Goal: Information Seeking & Learning: Find specific fact

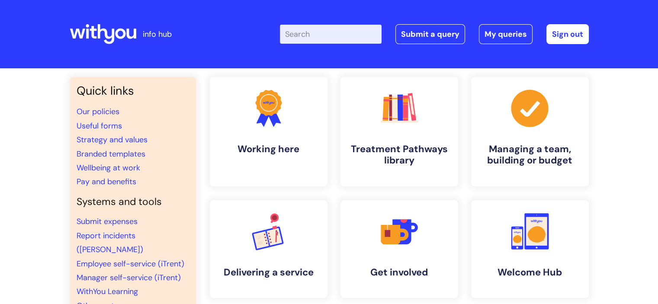
click at [344, 38] on input "Enter your search term here..." at bounding box center [331, 34] width 102 height 19
type input "wifi"
click button "Search" at bounding box center [0, 0] width 0 height 0
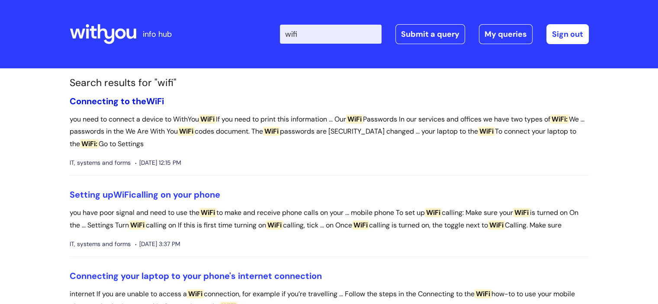
click at [113, 102] on link "Connecting to the WiFi" at bounding box center [117, 101] width 94 height 11
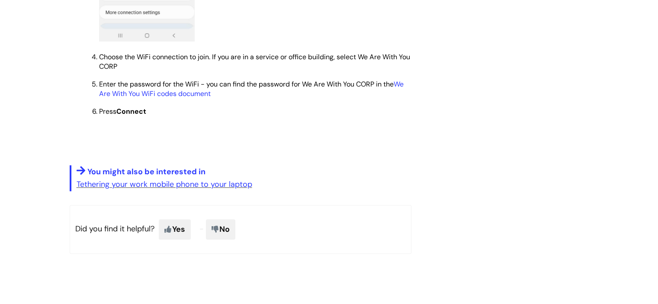
scroll to position [755, 0]
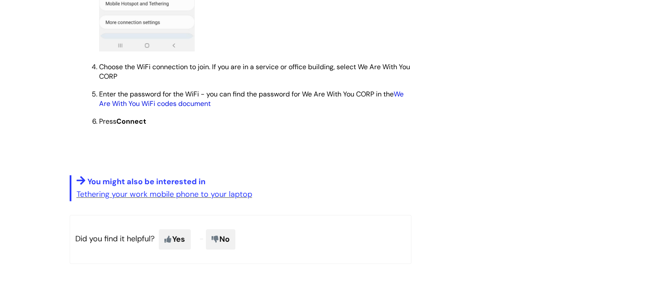
click at [404, 101] on link "We Are With You WiFi codes document" at bounding box center [251, 99] width 305 height 19
